Goal: Complete application form

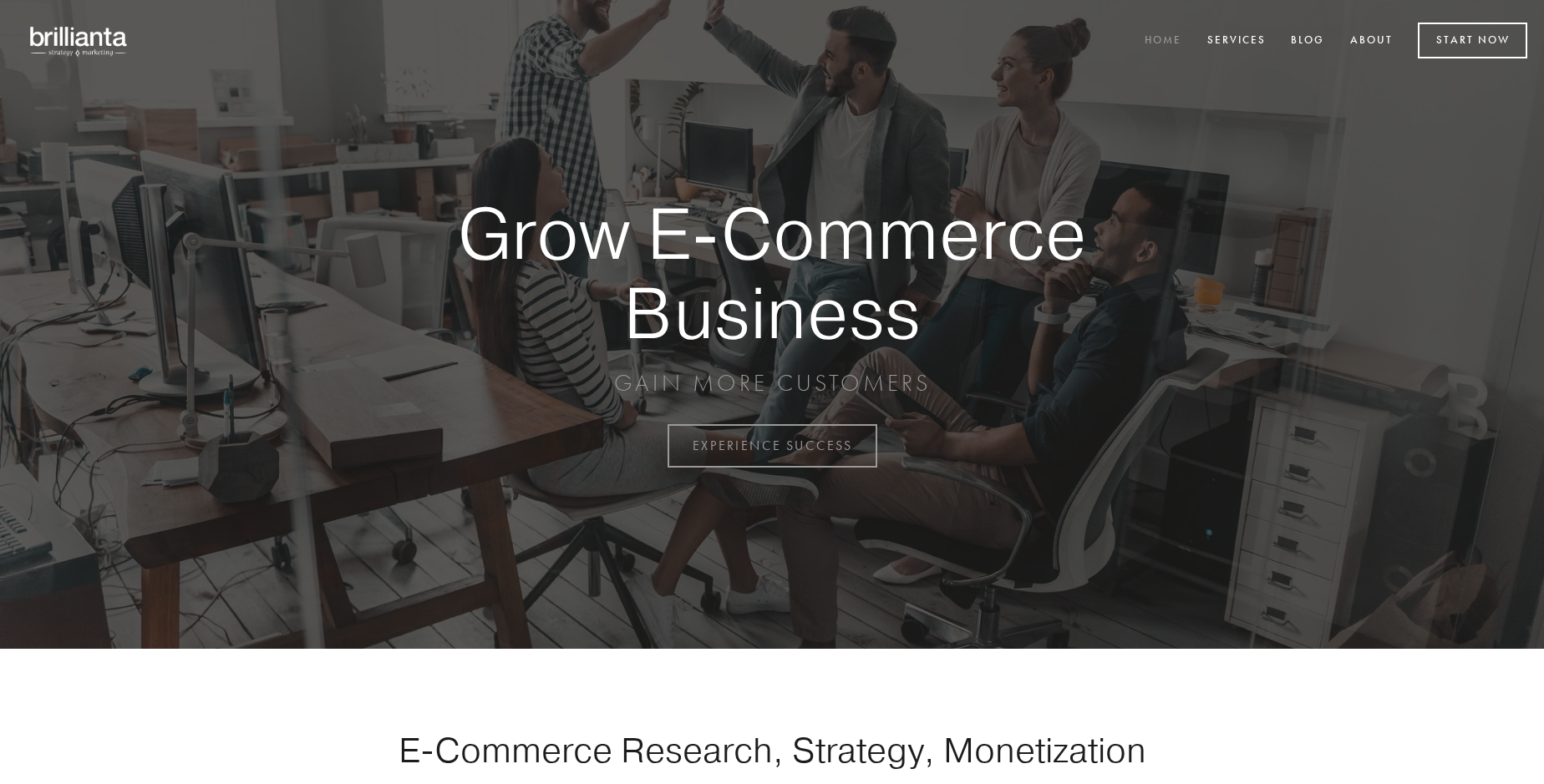
scroll to position [4378, 0]
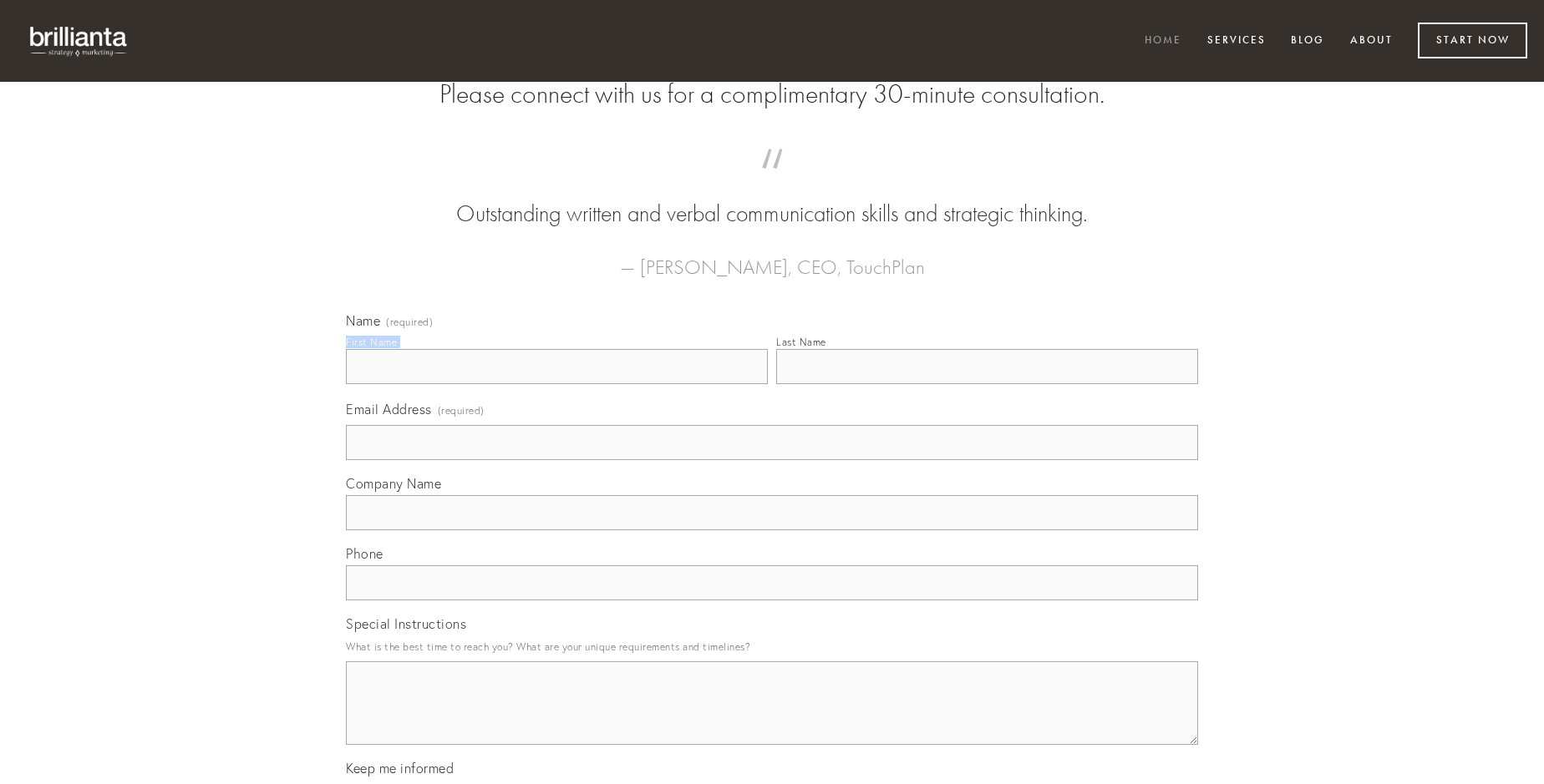
type input "[PERSON_NAME]"
click at [987, 384] on input "Last Name" at bounding box center [988, 367] width 422 height 35
type input "[PERSON_NAME]"
click at [772, 460] on input "Email Address (required)" at bounding box center [772, 442] width 853 height 35
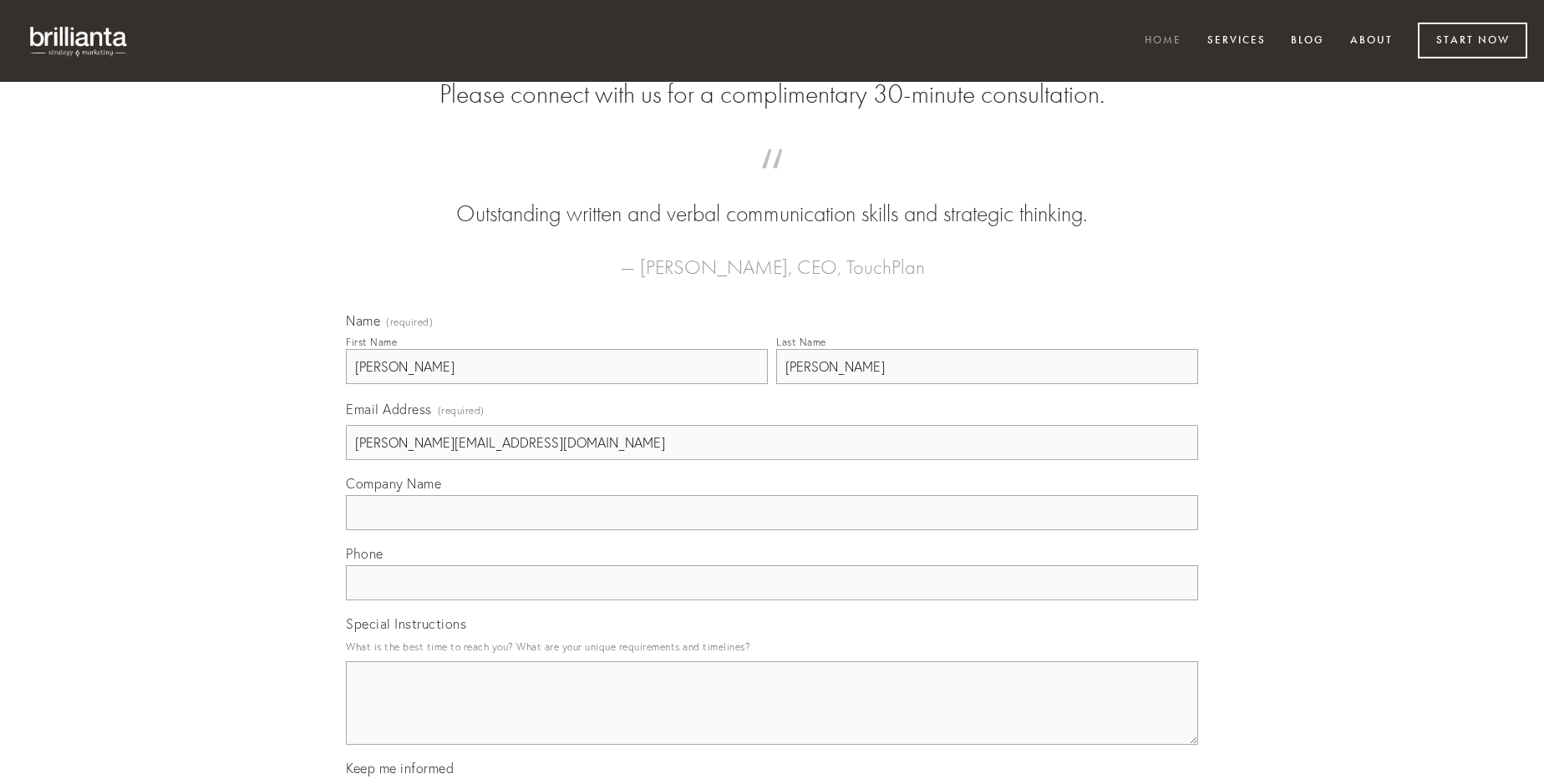
type input "[PERSON_NAME][EMAIL_ADDRESS][DOMAIN_NAME]"
click at [772, 530] on input "Company Name" at bounding box center [772, 512] width 853 height 35
type input "tergo"
click at [772, 601] on input "text" at bounding box center [772, 583] width 853 height 35
click at [772, 719] on textarea "Special Instructions" at bounding box center [772, 703] width 853 height 83
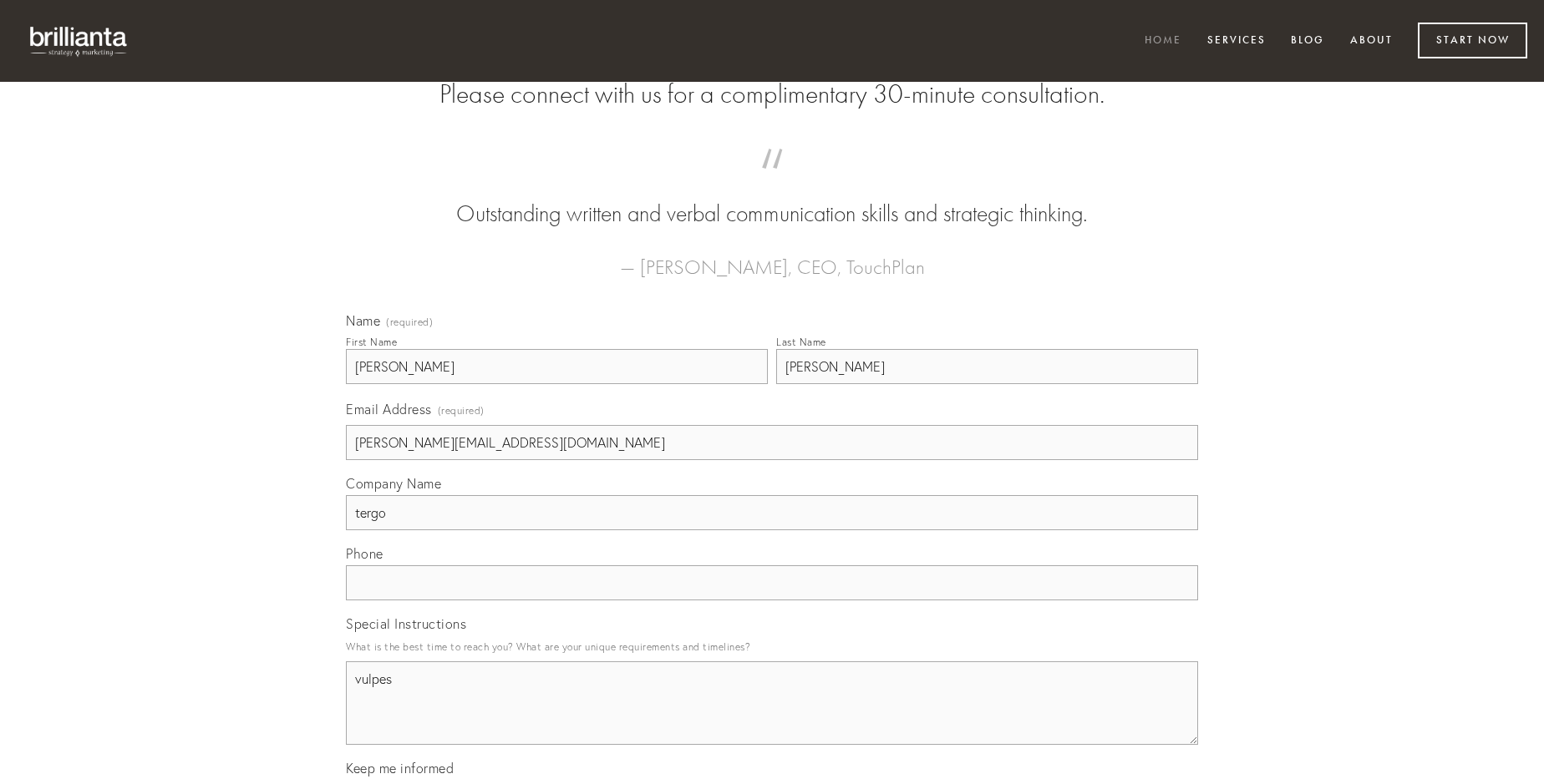
type textarea "vulpes"
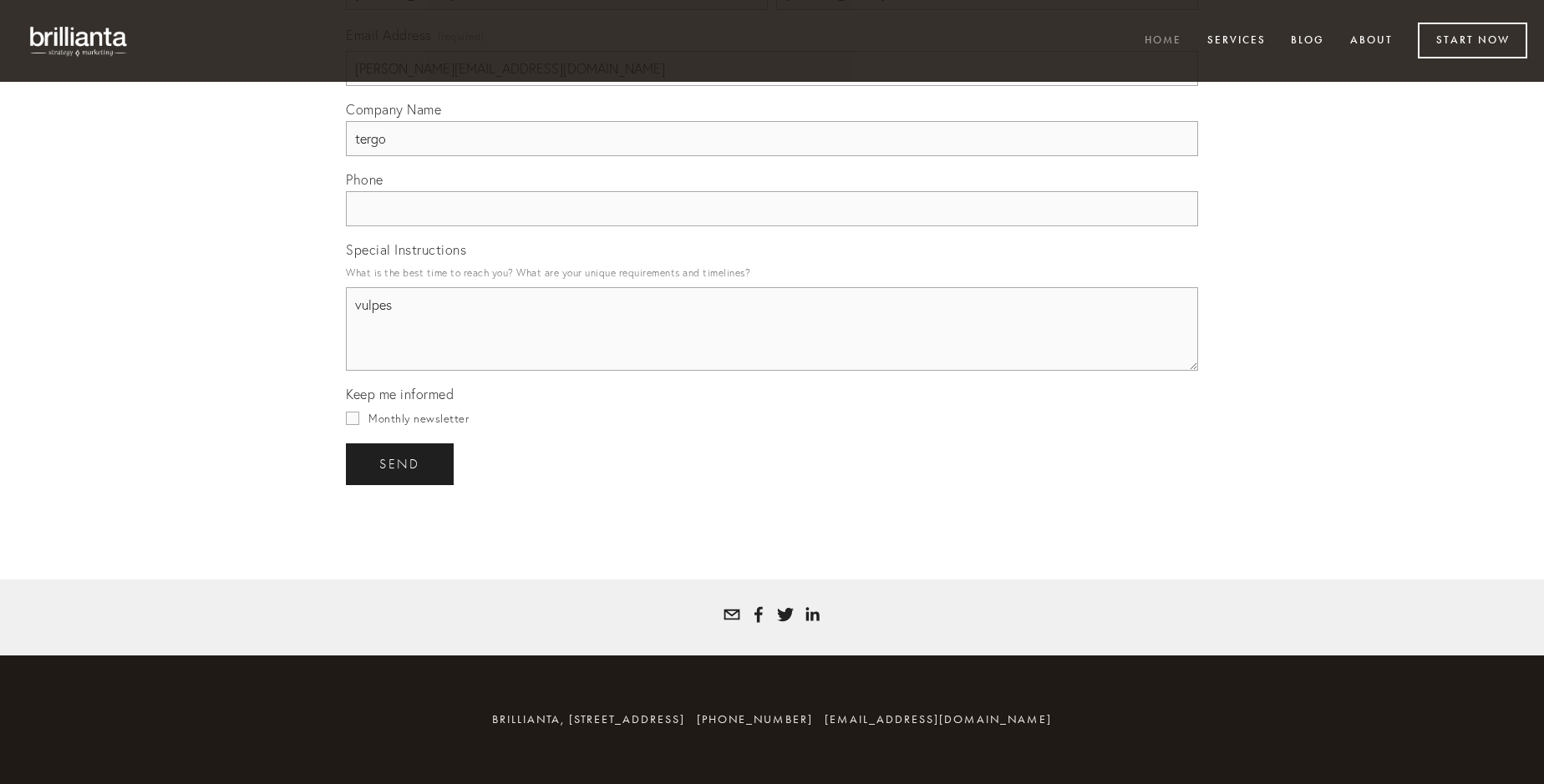
click at [401, 464] on span "send" at bounding box center [400, 464] width 41 height 15
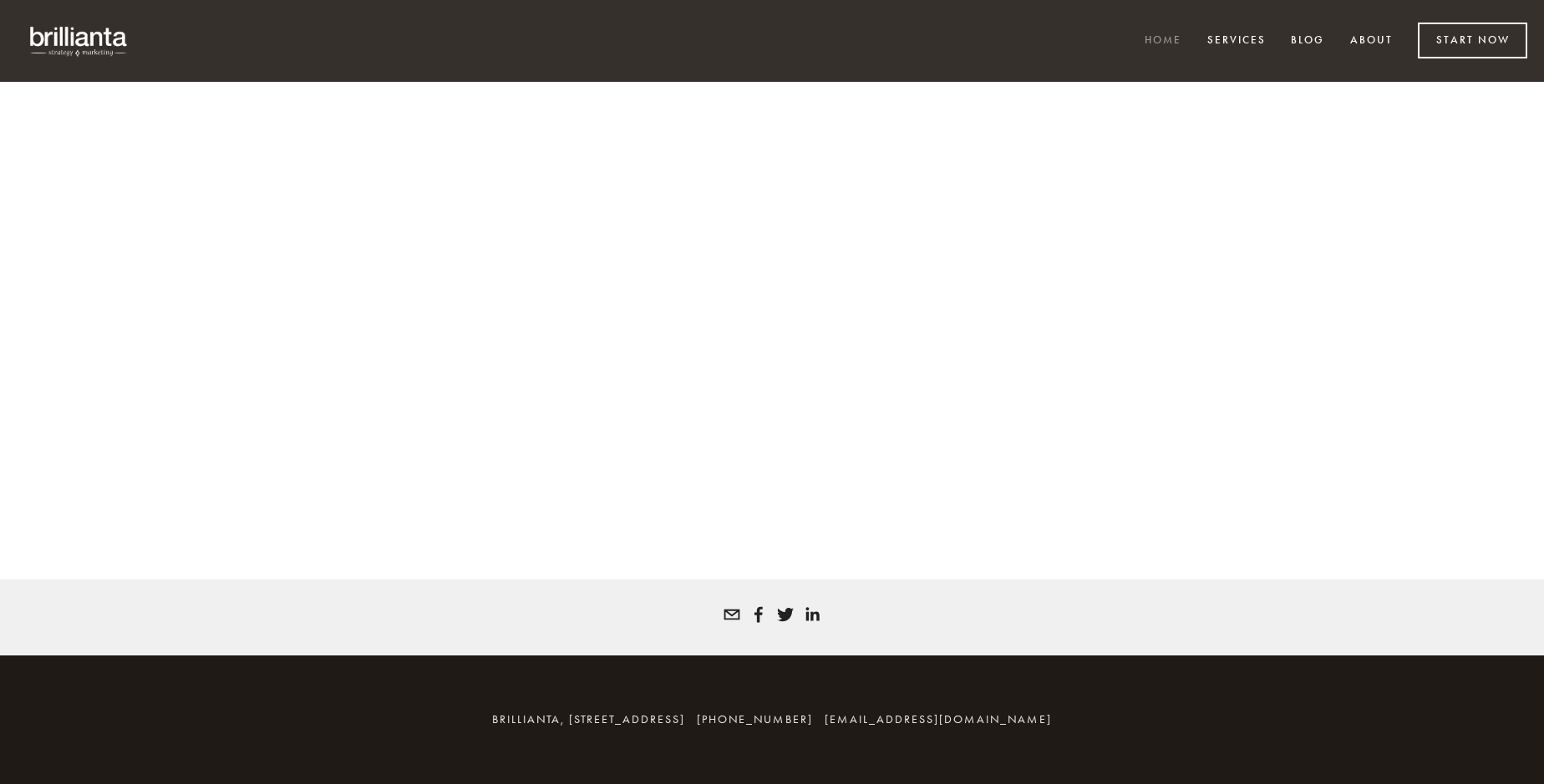
scroll to position [4355, 0]
